Goal: Information Seeking & Learning: Learn about a topic

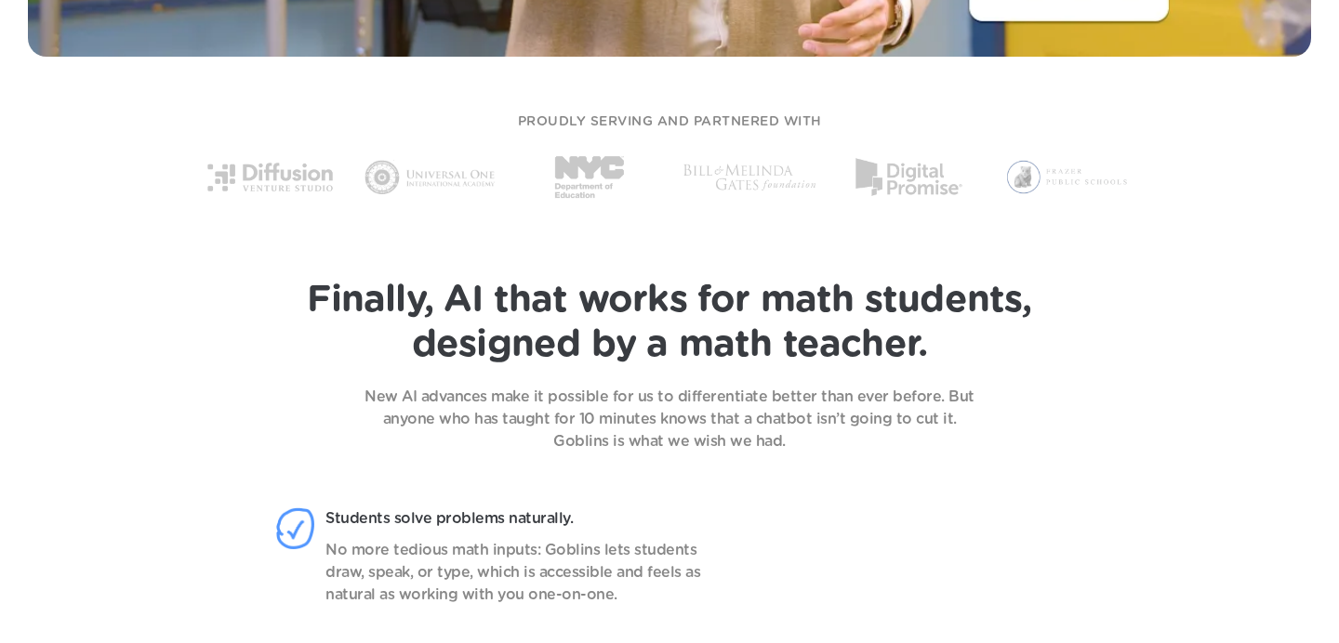
scroll to position [1197, 0]
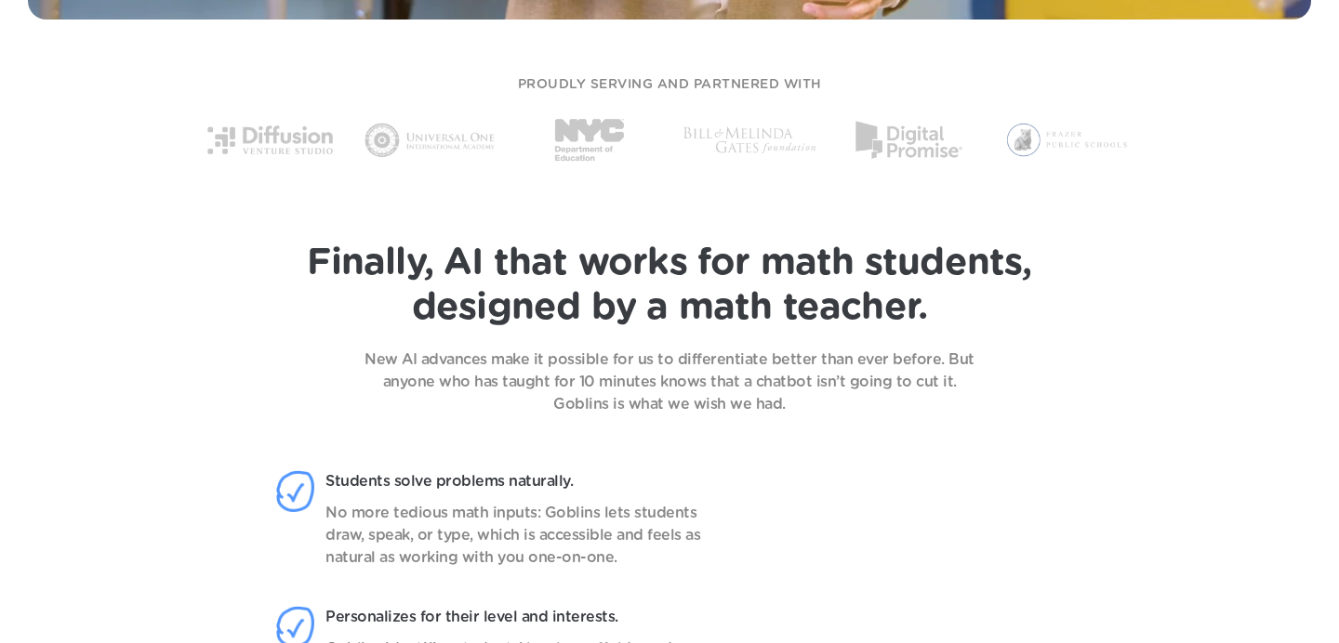
click at [744, 390] on p "New AI advances make it possible for us to differentiate better than ever befor…" at bounding box center [669, 382] width 651 height 67
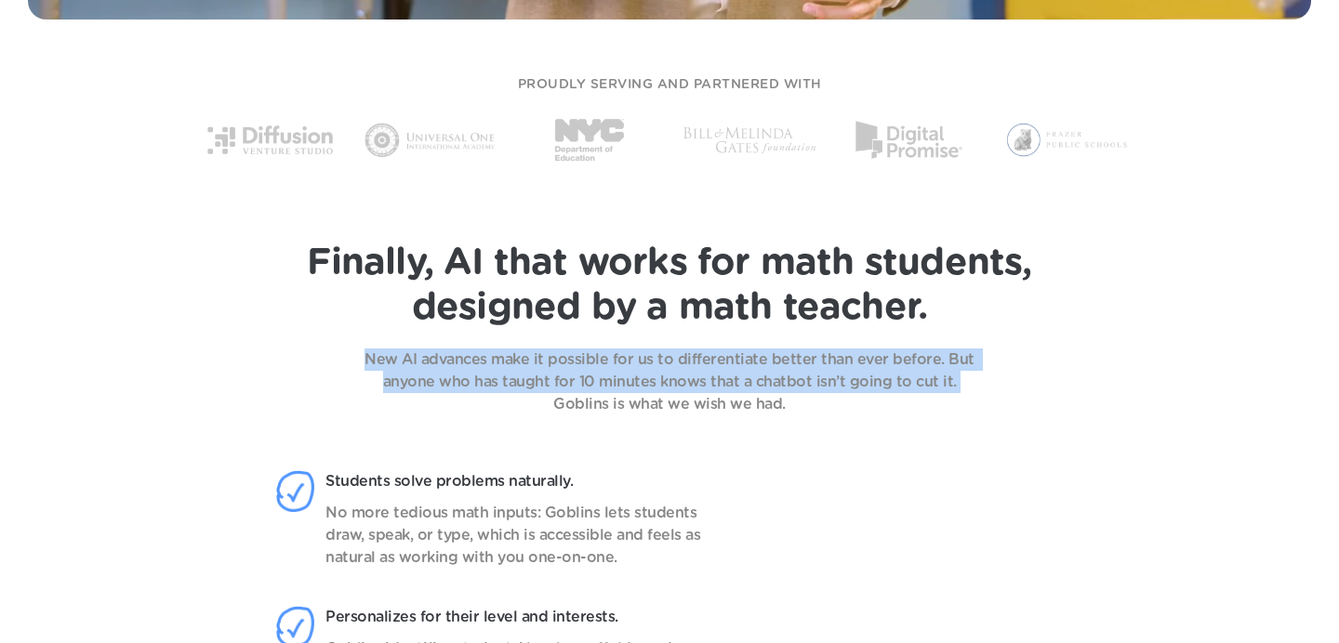
click at [744, 390] on p "New AI advances make it possible for us to differentiate better than ever befor…" at bounding box center [669, 382] width 651 height 67
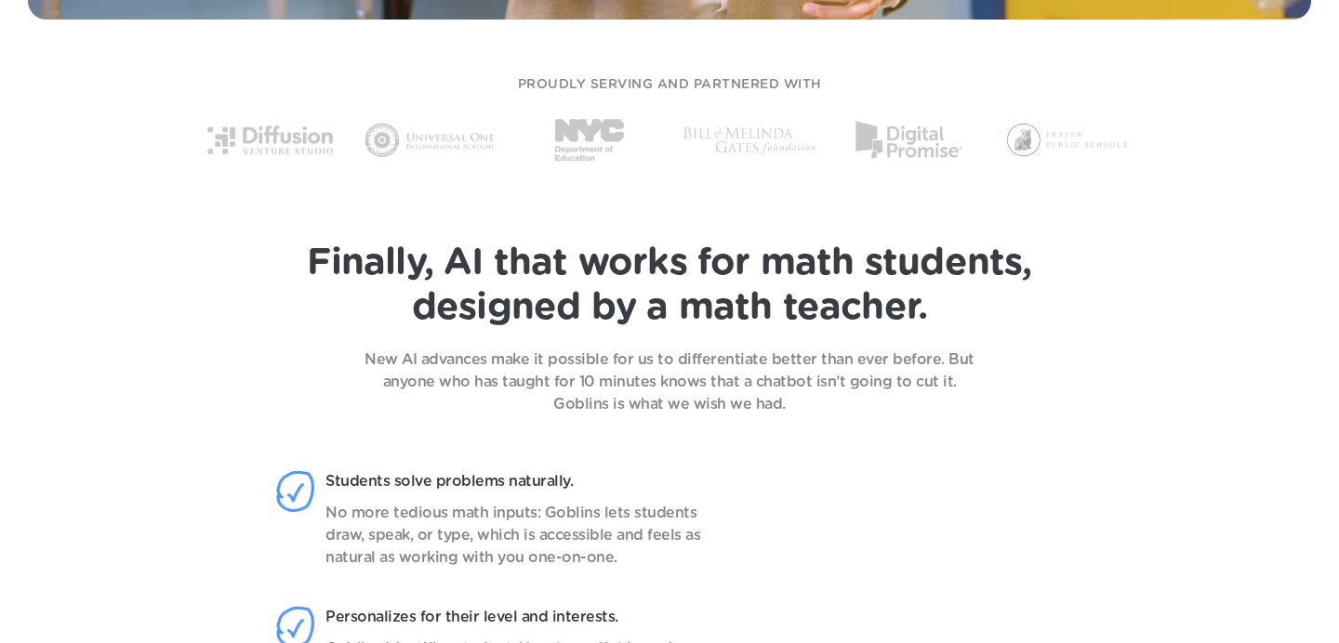
click at [747, 403] on p "New AI advances make it possible for us to differentiate better than ever befor…" at bounding box center [669, 382] width 651 height 67
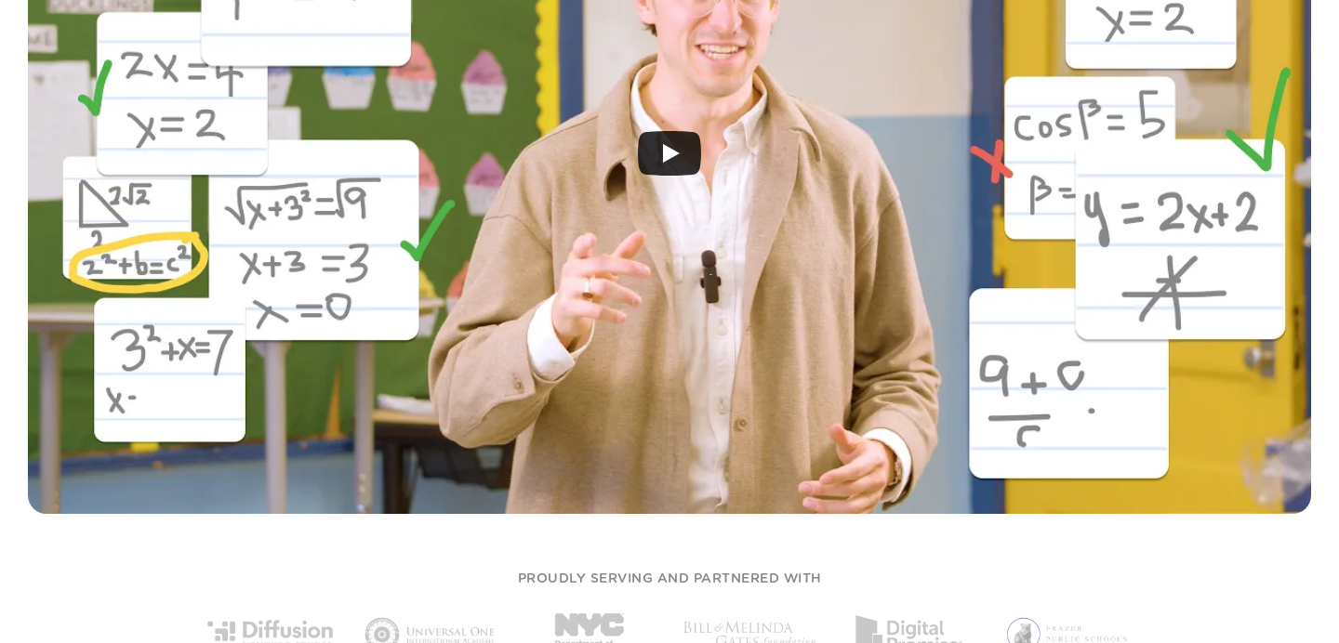
scroll to position [0, 0]
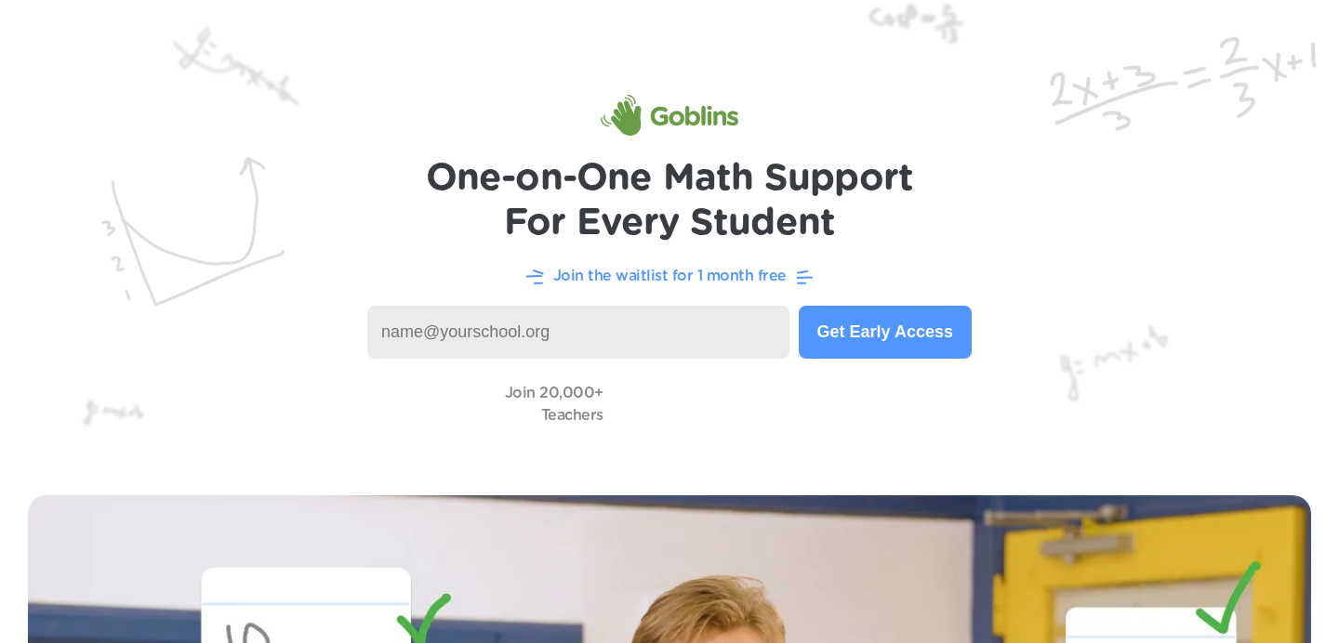
click at [630, 228] on h1 "One-on-One Math Support For Every Student" at bounding box center [670, 200] width 488 height 89
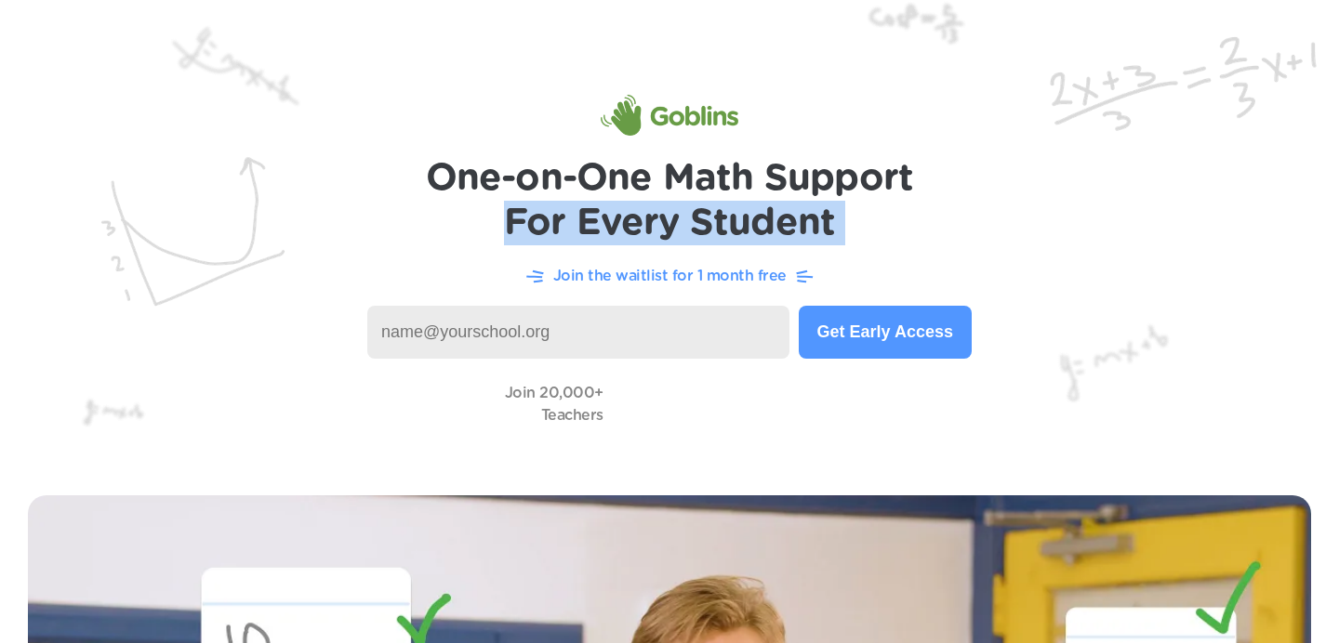
click at [630, 228] on h1 "One-on-One Math Support For Every Student" at bounding box center [670, 200] width 488 height 89
copy header "For Every Student"
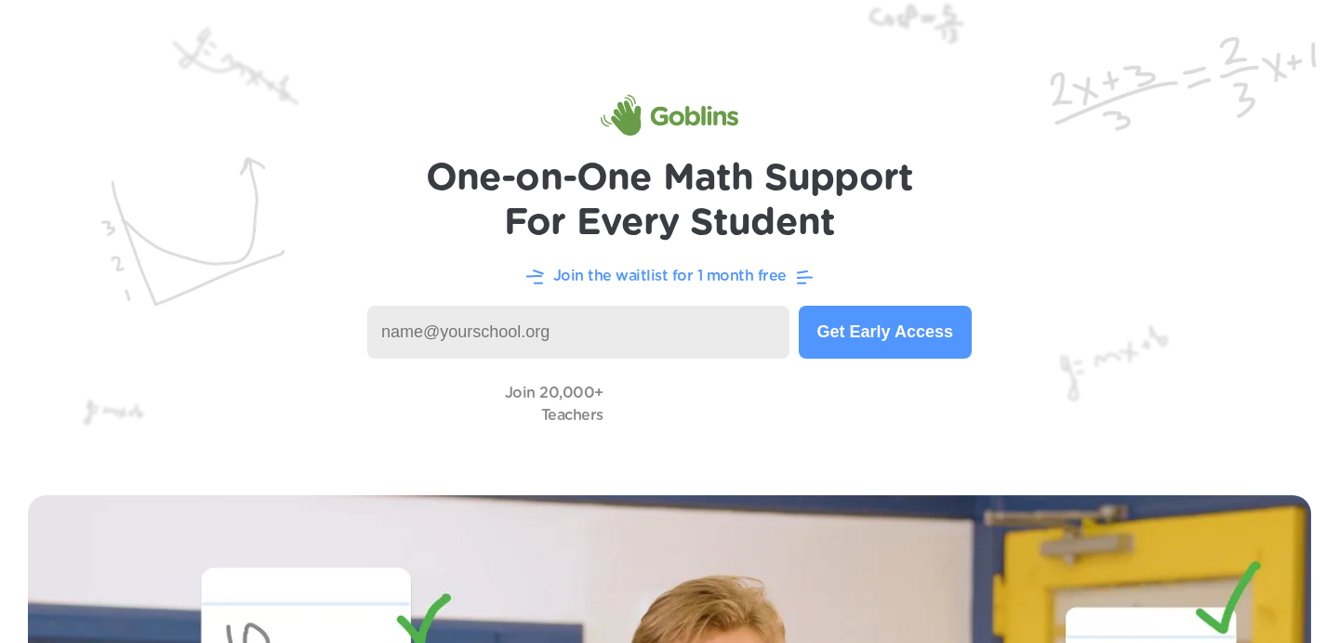
click at [488, 206] on h1 "One-on-One Math Support For Every Student" at bounding box center [670, 200] width 488 height 89
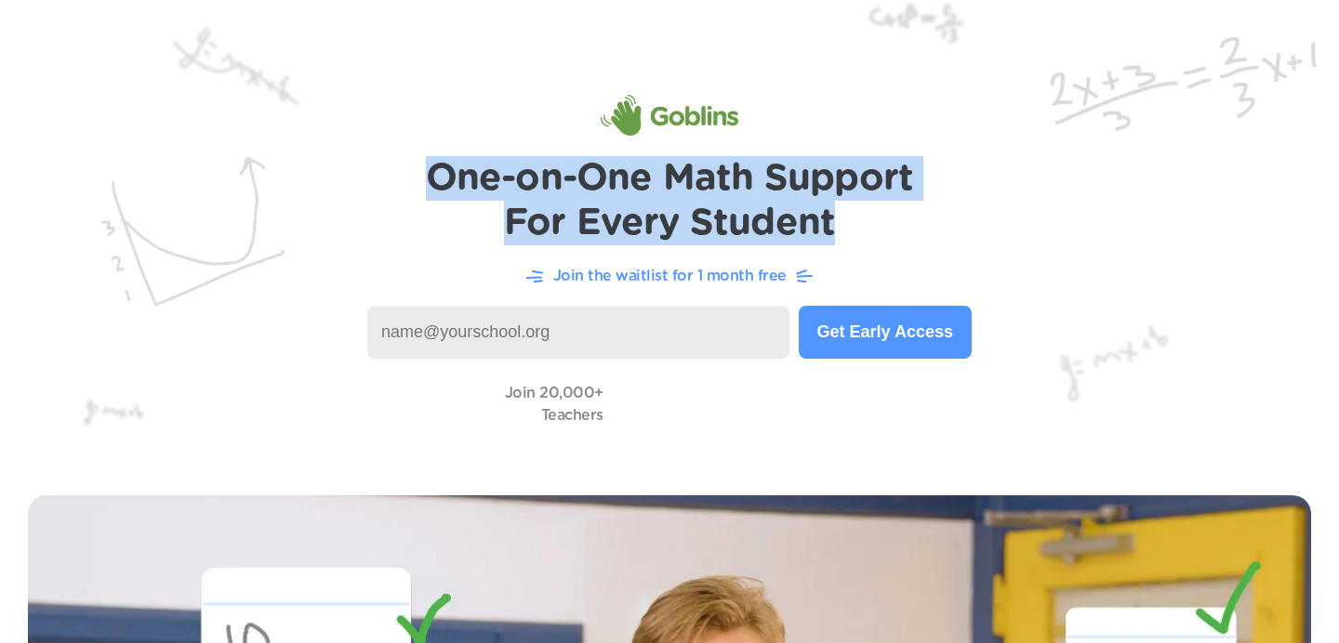
drag, startPoint x: 436, startPoint y: 178, endPoint x: 856, endPoint y: 230, distance: 423.4
click at [856, 230] on h1 "One-on-One Math Support For Every Student" at bounding box center [670, 200] width 488 height 89
copy h1 "One-on-One Math Support For Every Student"
